Goal: Information Seeking & Learning: Find specific fact

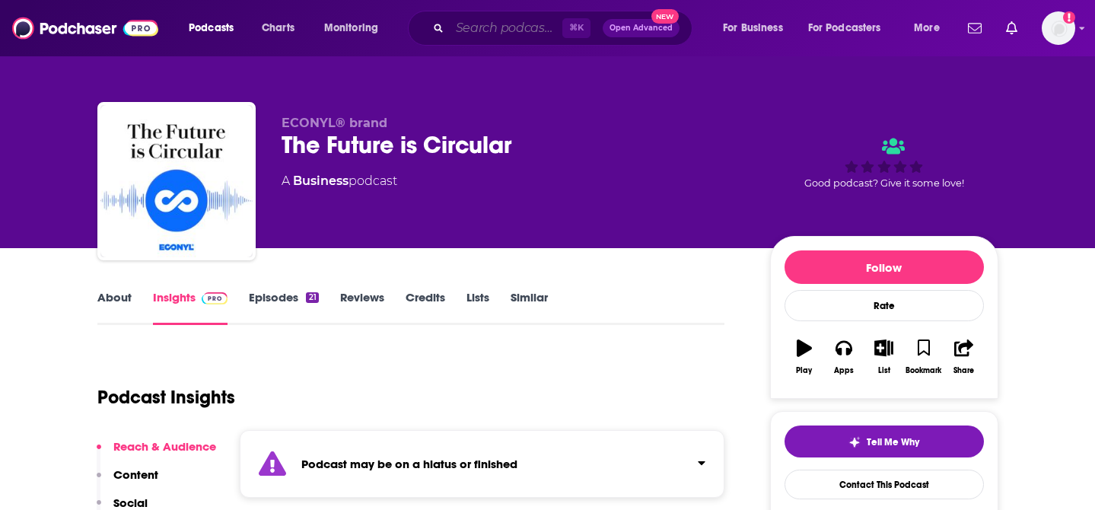
click at [493, 20] on input "Search podcasts, credits, & more..." at bounding box center [506, 28] width 113 height 24
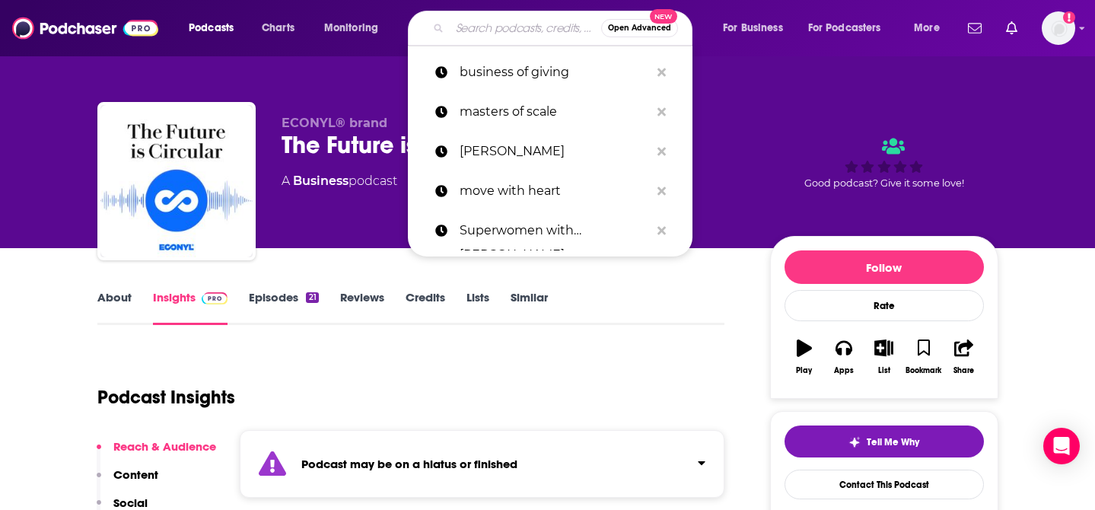
paste input "Pulling The Thread with [PERSON_NAME]"
type input "Pulling The Thread with [PERSON_NAME]"
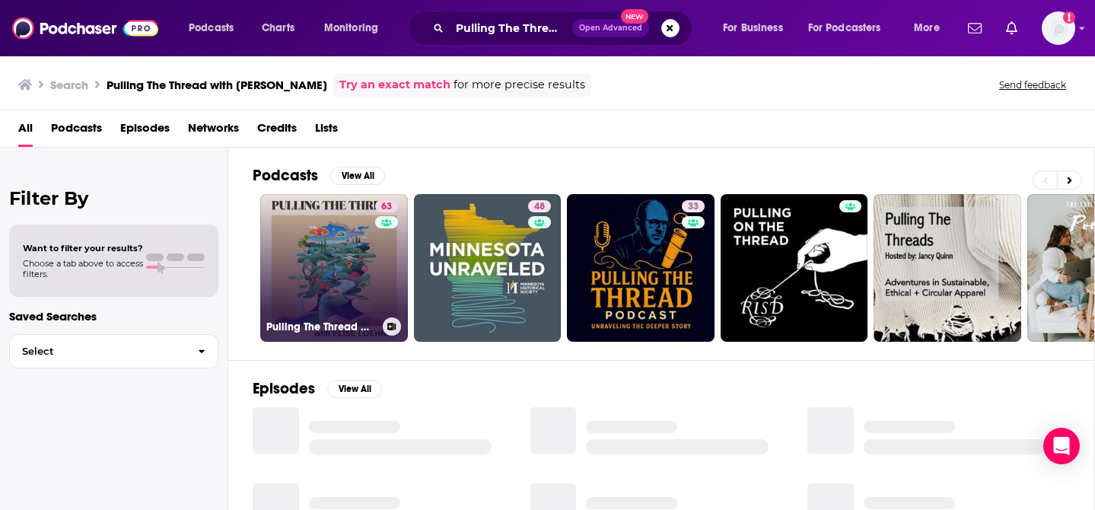
click at [349, 272] on link "63 Pulling The Thread with [PERSON_NAME]" at bounding box center [334, 268] width 148 height 148
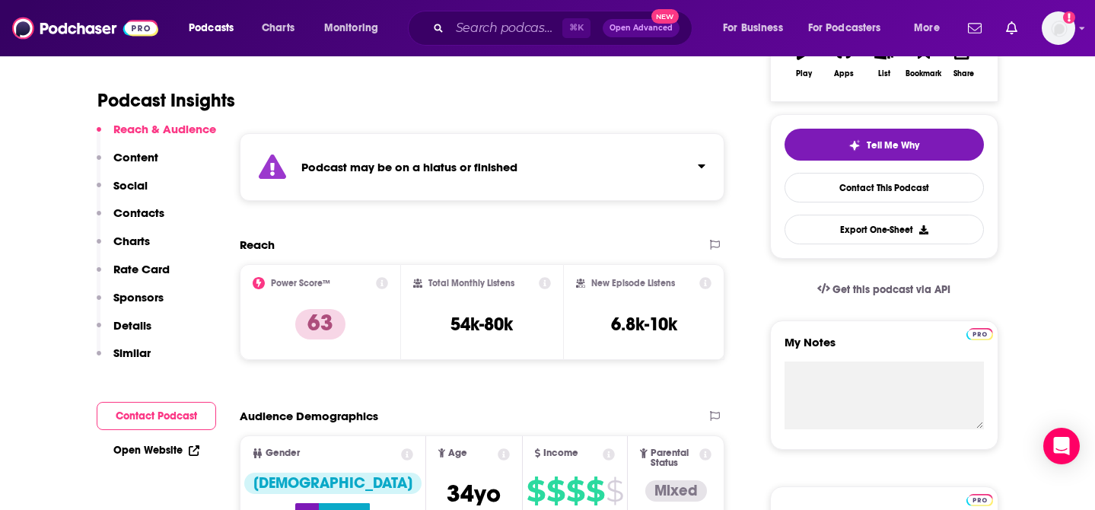
scroll to position [300, 0]
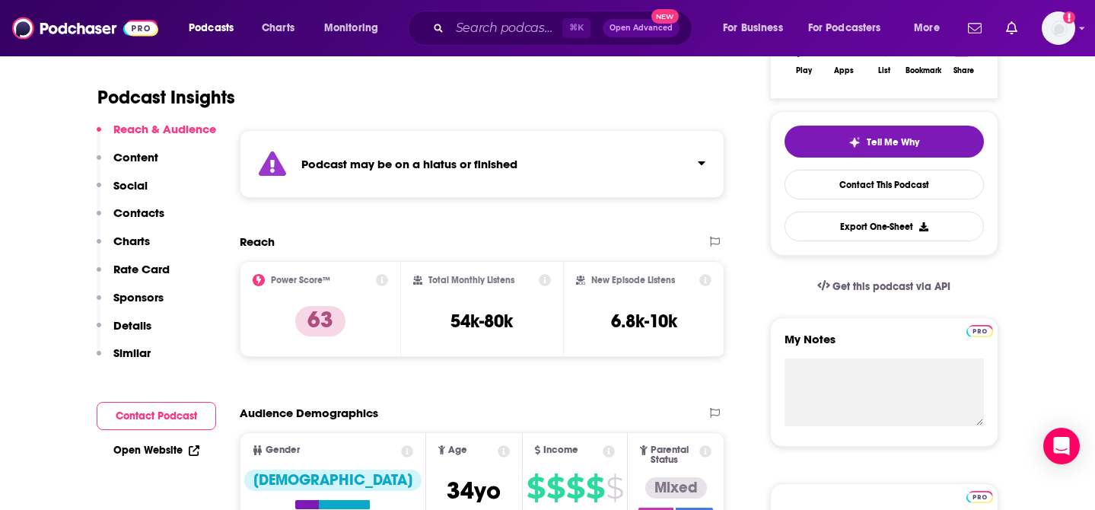
click at [495, 322] on h3 "54k-80k" at bounding box center [482, 321] width 62 height 23
copy div "54k-80k"
click at [471, 26] on input "Search podcasts, credits, & more..." at bounding box center [506, 28] width 113 height 24
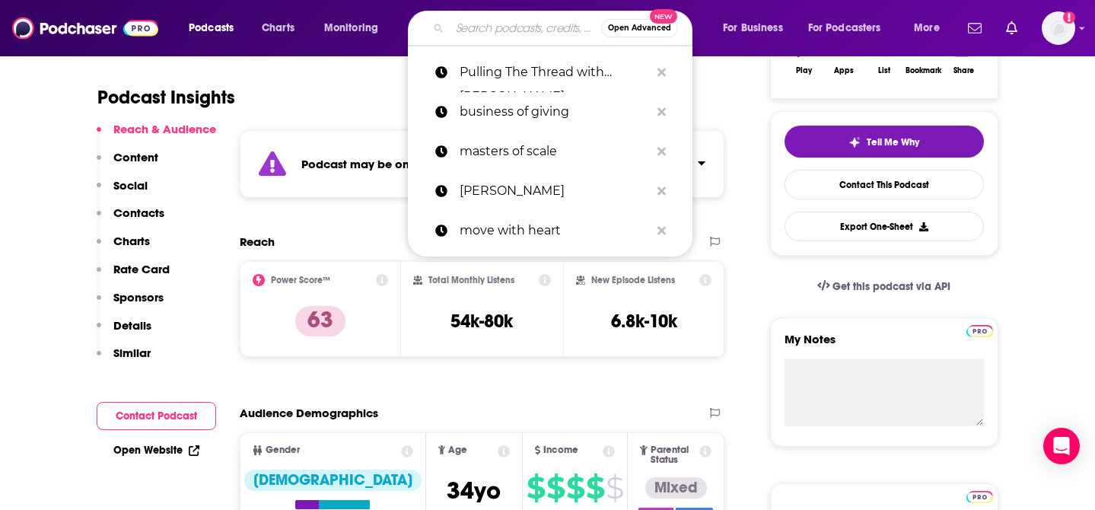
paste input "Almost Healed"
type input "Almost Healed"
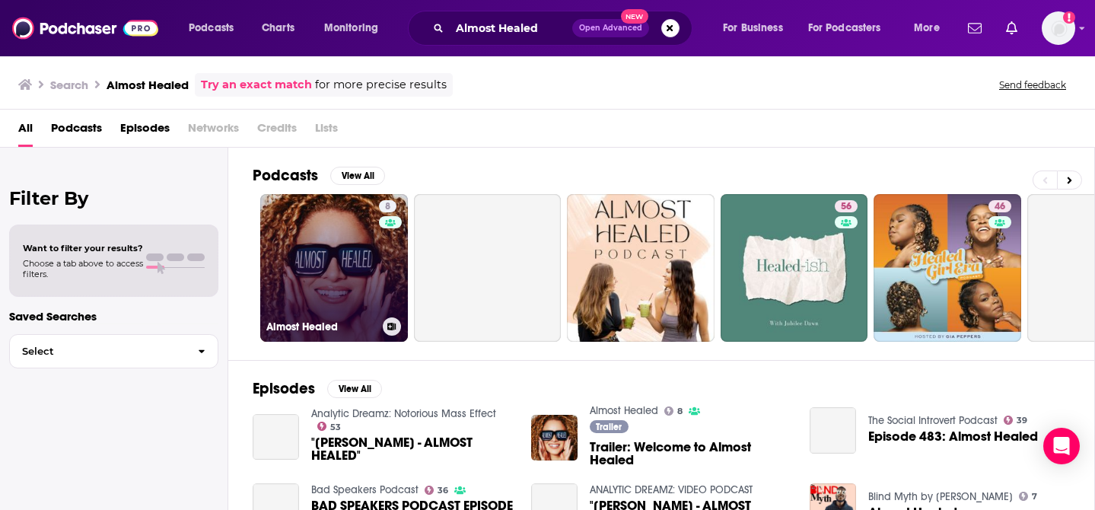
click at [330, 279] on link "8 Almost Healed" at bounding box center [334, 268] width 148 height 148
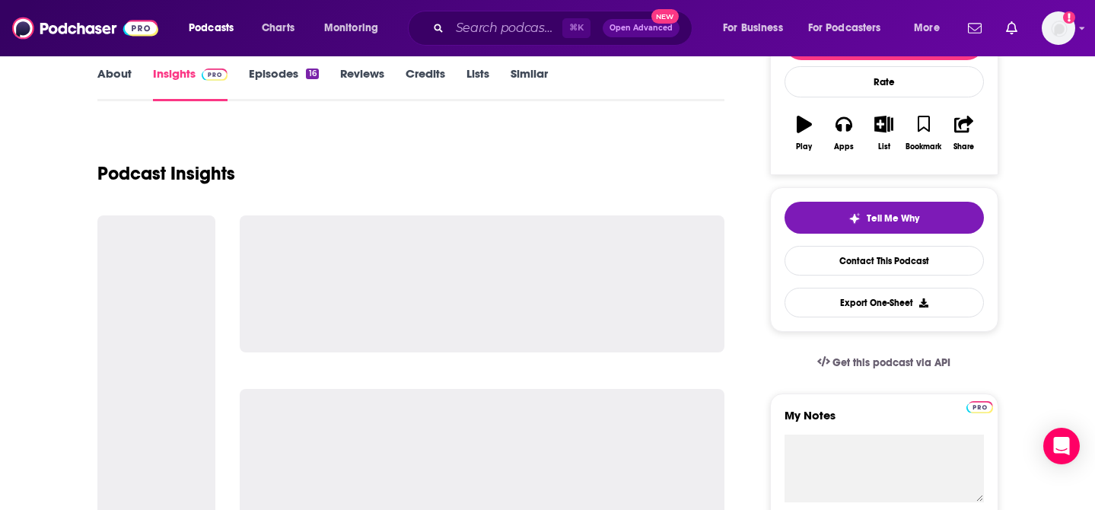
scroll to position [330, 0]
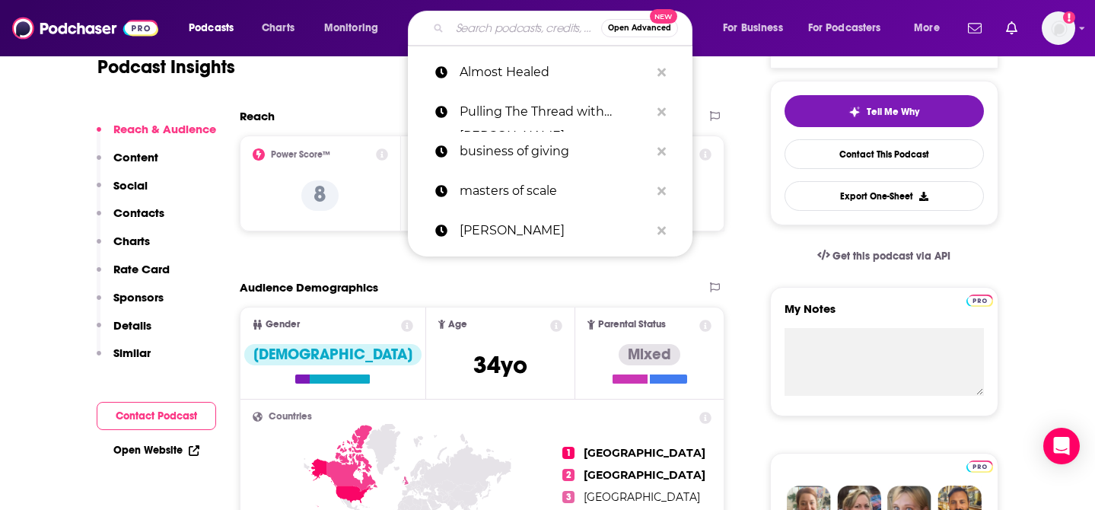
click at [492, 28] on input "Search podcasts, credits, & more..." at bounding box center [525, 28] width 151 height 24
paste input "Work Friends"
type input "Work Friends"
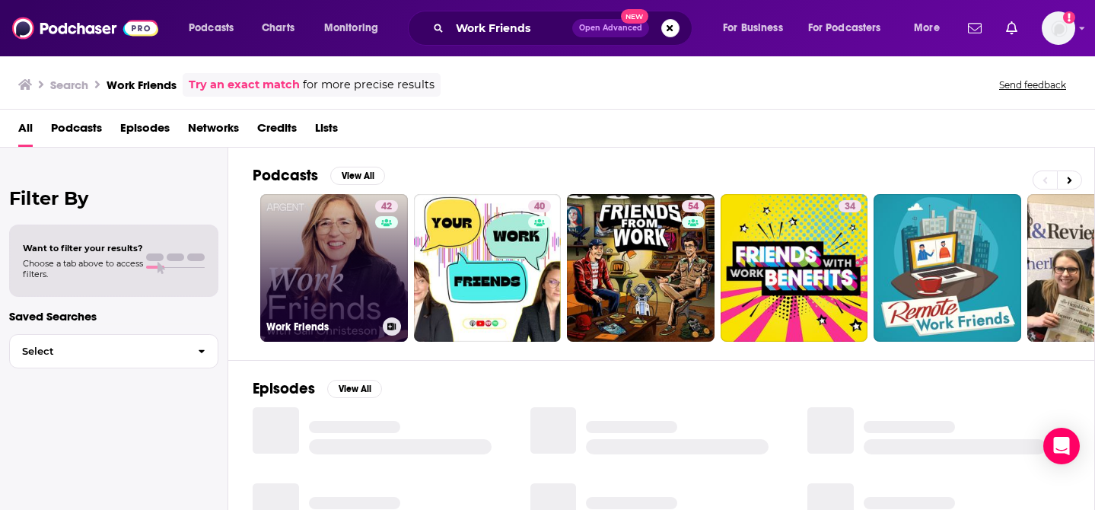
click at [342, 272] on link "42 Work Friends" at bounding box center [334, 268] width 148 height 148
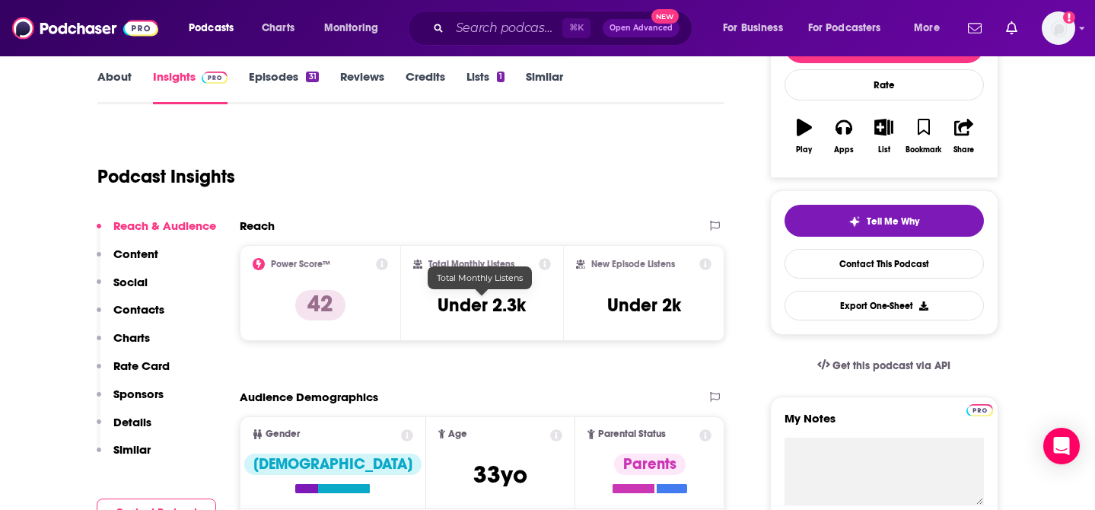
scroll to position [221, 0]
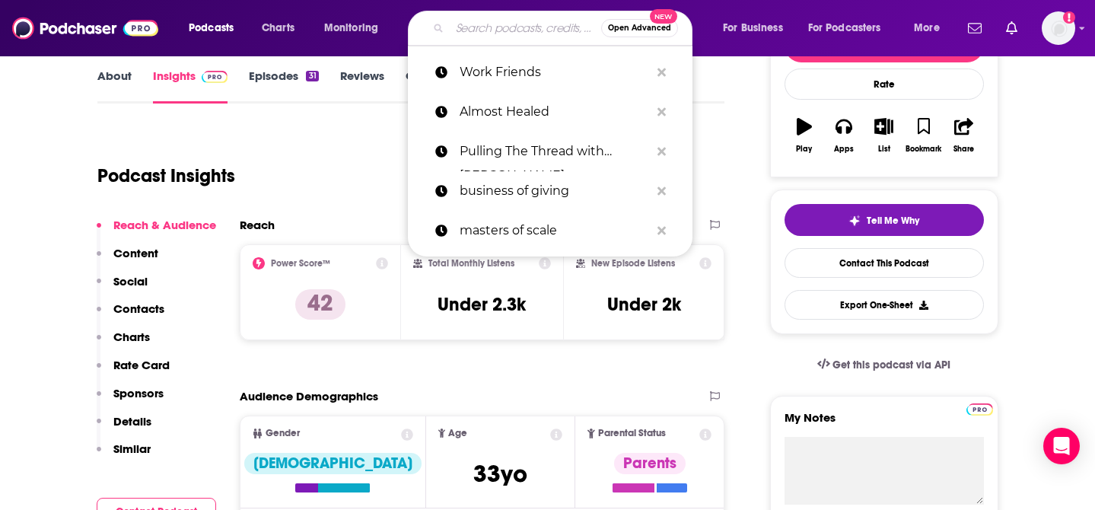
click at [547, 30] on input "Search podcasts, credits, & more..." at bounding box center [525, 28] width 151 height 24
paste input "On the Record With [PERSON_NAME]"
type input "On the Record With [PERSON_NAME]"
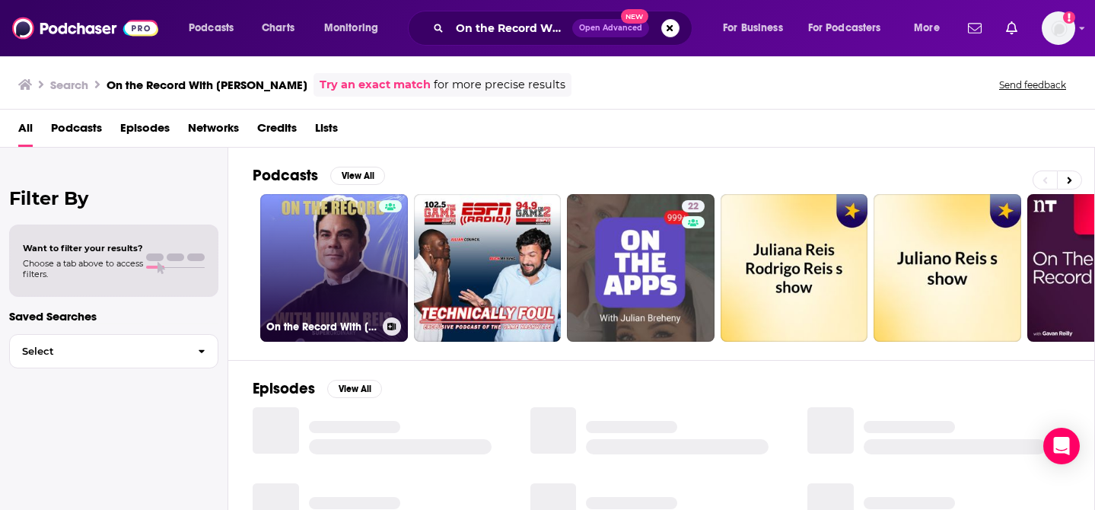
click at [310, 285] on link "On the Record With [PERSON_NAME]" at bounding box center [334, 268] width 148 height 148
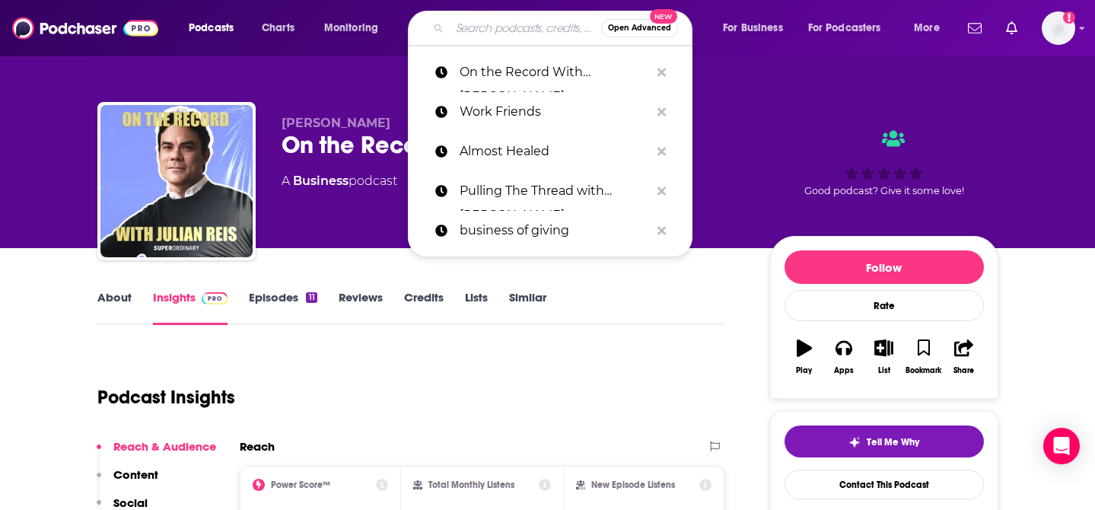
click at [518, 32] on input "Search podcasts, credits, & more..." at bounding box center [525, 28] width 151 height 24
paste input "Hello, [MEDICAL_DATA]"
type input "Hello, [MEDICAL_DATA]"
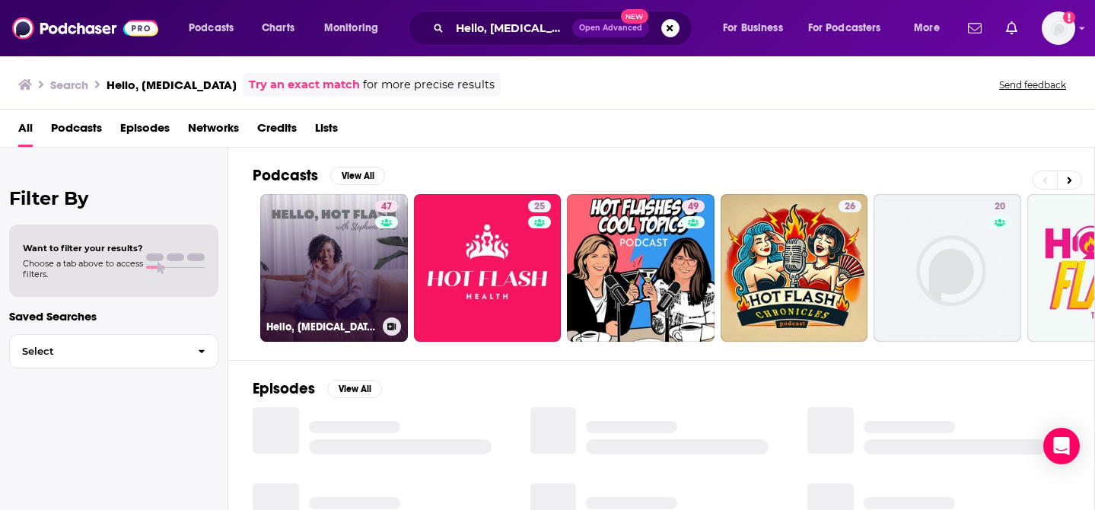
click at [350, 288] on link "47 Hello, [MEDICAL_DATA]: Conversations about menopause, women’s health and min…" at bounding box center [334, 268] width 148 height 148
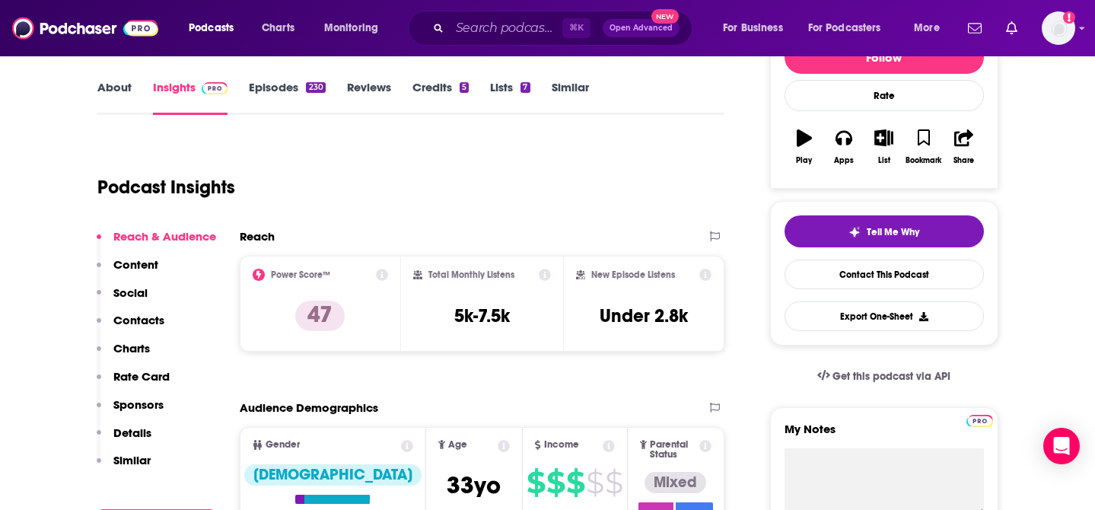
scroll to position [266, 0]
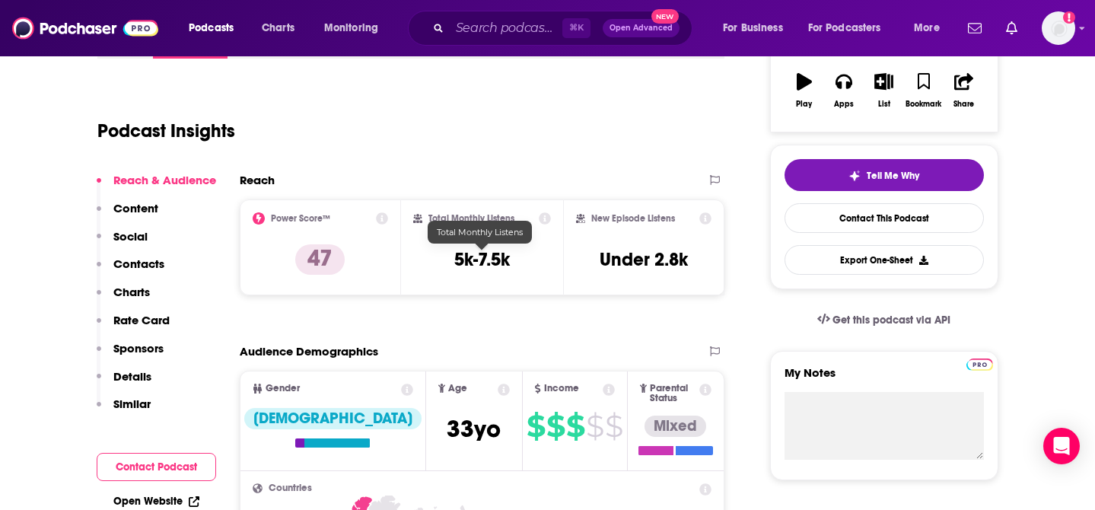
click at [488, 250] on h3 "5k-7.5k" at bounding box center [482, 259] width 56 height 23
copy div "5k-7.5k"
